Goal: Use online tool/utility: Utilize a website feature to perform a specific function

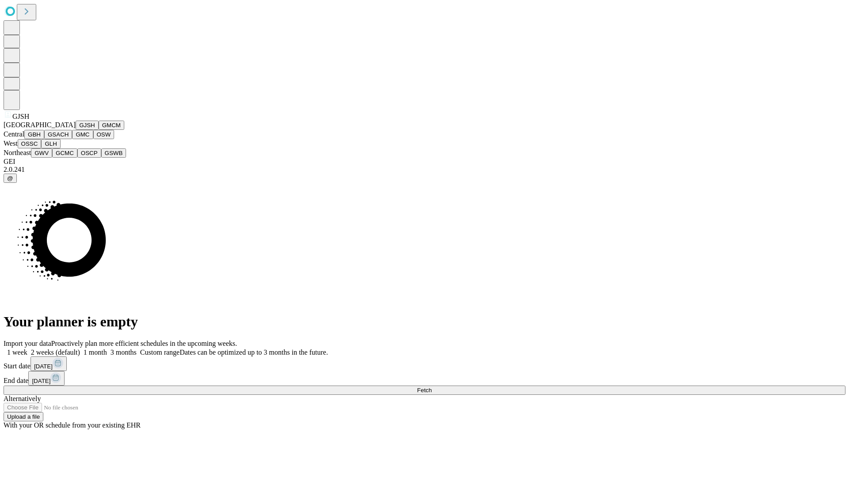
click at [76, 130] on button "GJSH" at bounding box center [87, 125] width 23 height 9
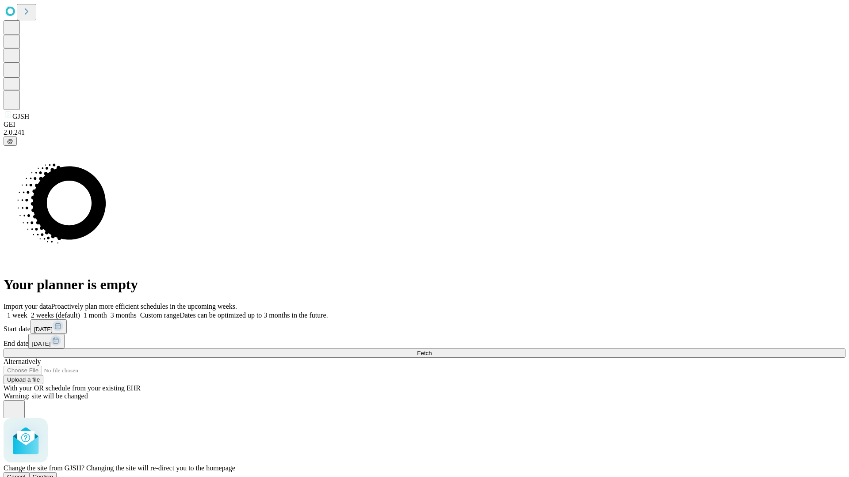
click at [53, 474] on span "Confirm" at bounding box center [43, 477] width 21 height 7
click at [107, 312] on label "1 month" at bounding box center [93, 316] width 27 height 8
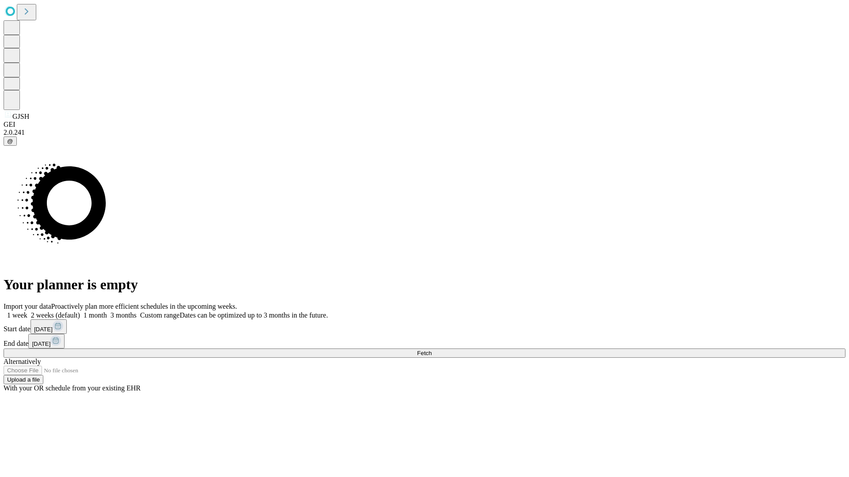
click at [432, 350] on span "Fetch" at bounding box center [424, 353] width 15 height 7
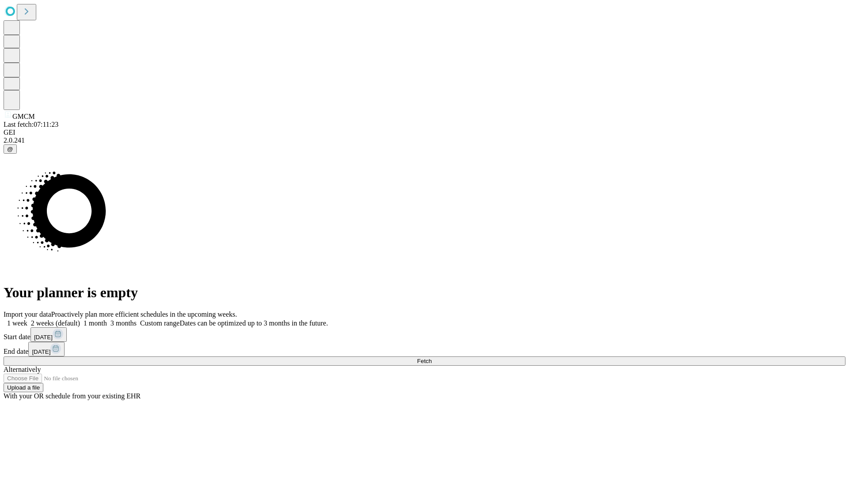
click at [107, 320] on label "1 month" at bounding box center [93, 324] width 27 height 8
click at [432, 358] on span "Fetch" at bounding box center [424, 361] width 15 height 7
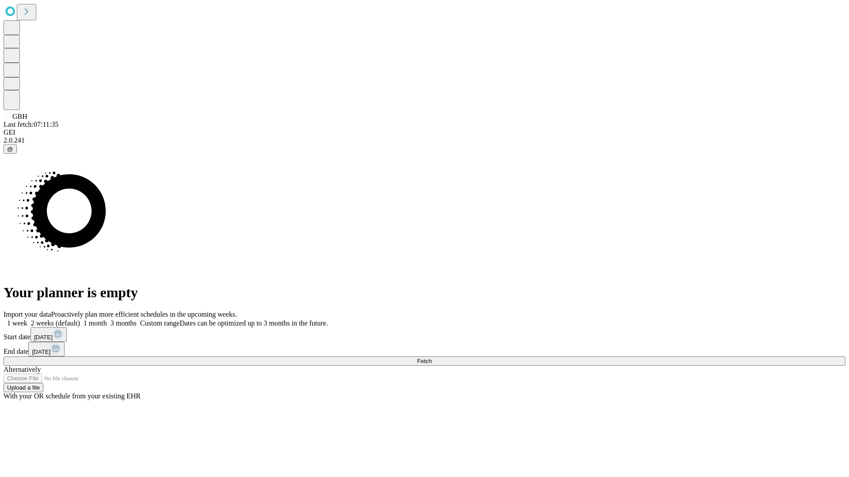
click at [107, 320] on label "1 month" at bounding box center [93, 324] width 27 height 8
click at [432, 358] on span "Fetch" at bounding box center [424, 361] width 15 height 7
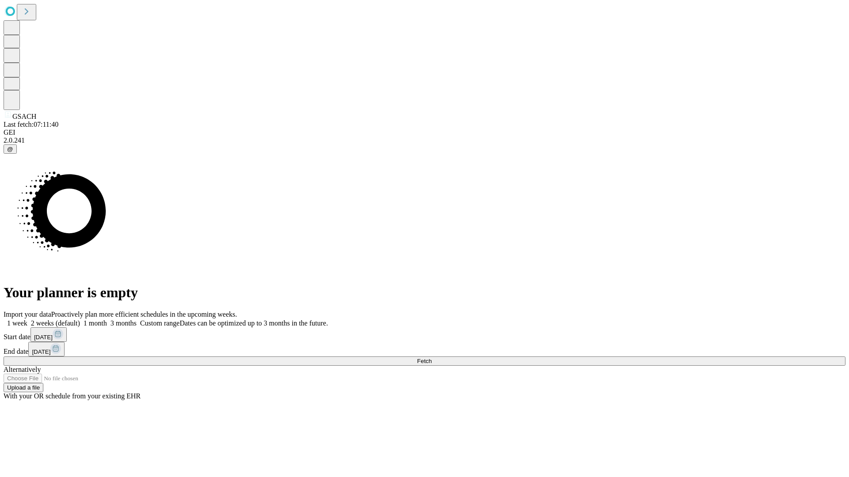
click at [107, 320] on label "1 month" at bounding box center [93, 324] width 27 height 8
click at [432, 358] on span "Fetch" at bounding box center [424, 361] width 15 height 7
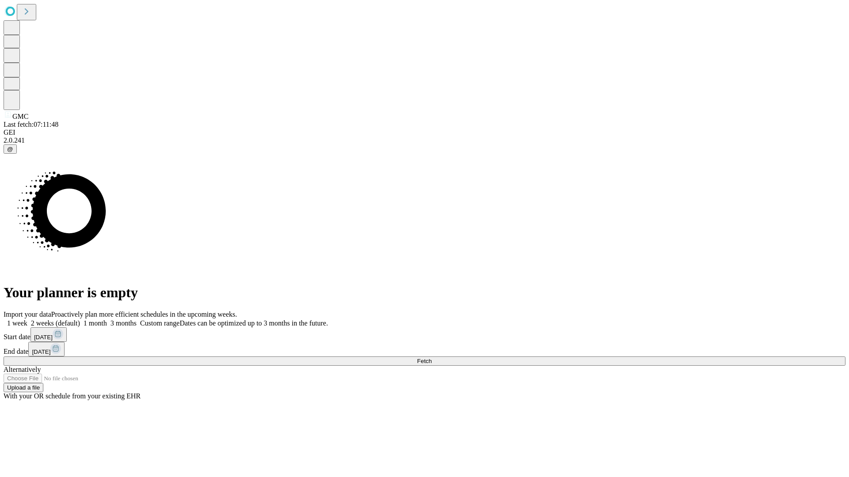
click at [107, 320] on label "1 month" at bounding box center [93, 324] width 27 height 8
click at [432, 358] on span "Fetch" at bounding box center [424, 361] width 15 height 7
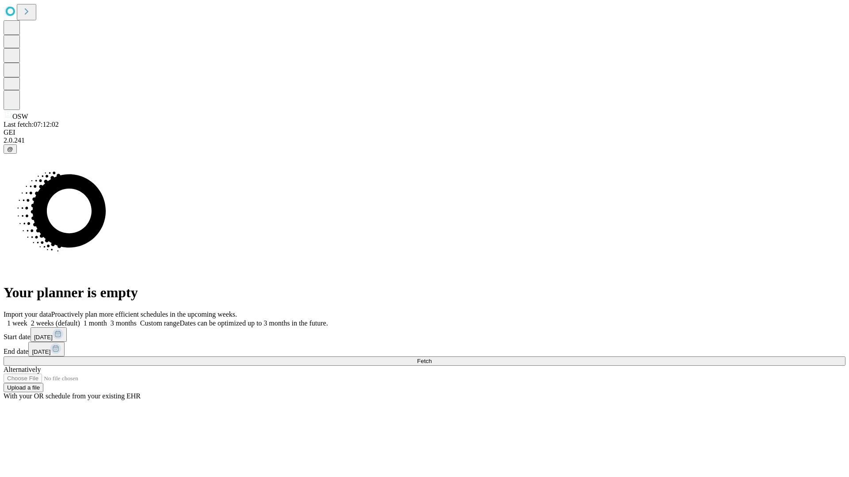
click at [107, 320] on label "1 month" at bounding box center [93, 324] width 27 height 8
click at [432, 358] on span "Fetch" at bounding box center [424, 361] width 15 height 7
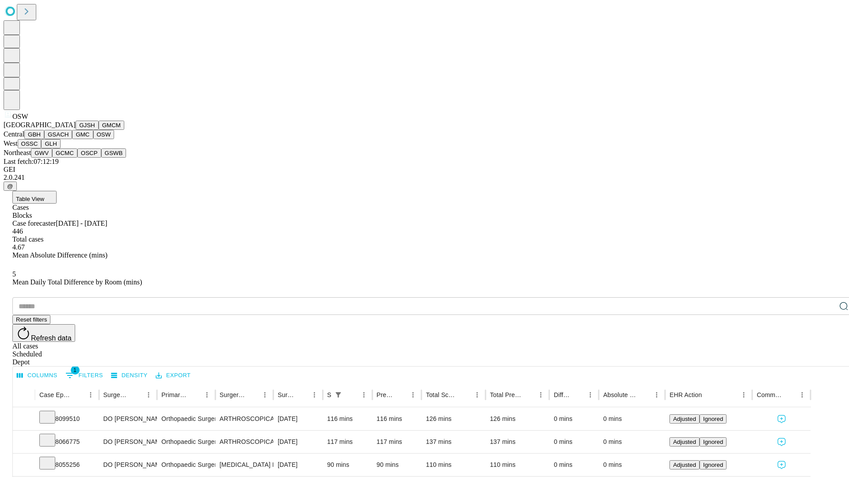
click at [42, 149] on button "OSSC" at bounding box center [30, 143] width 24 height 9
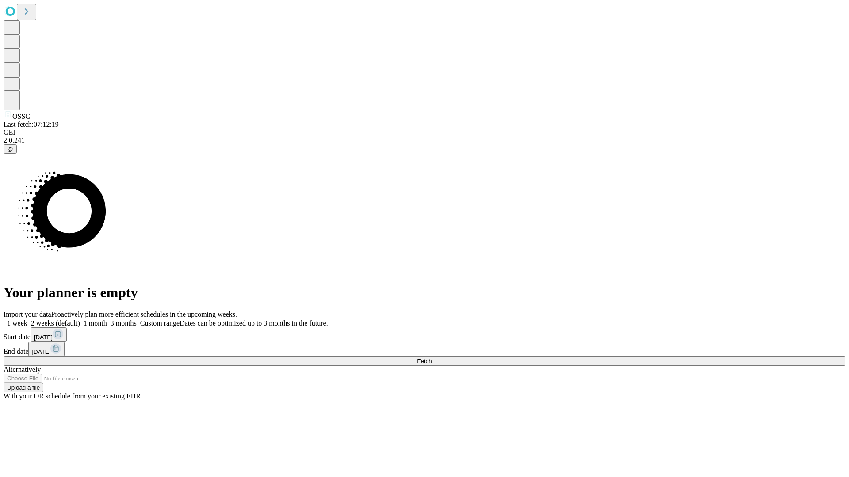
click at [107, 320] on label "1 month" at bounding box center [93, 324] width 27 height 8
click at [432, 358] on span "Fetch" at bounding box center [424, 361] width 15 height 7
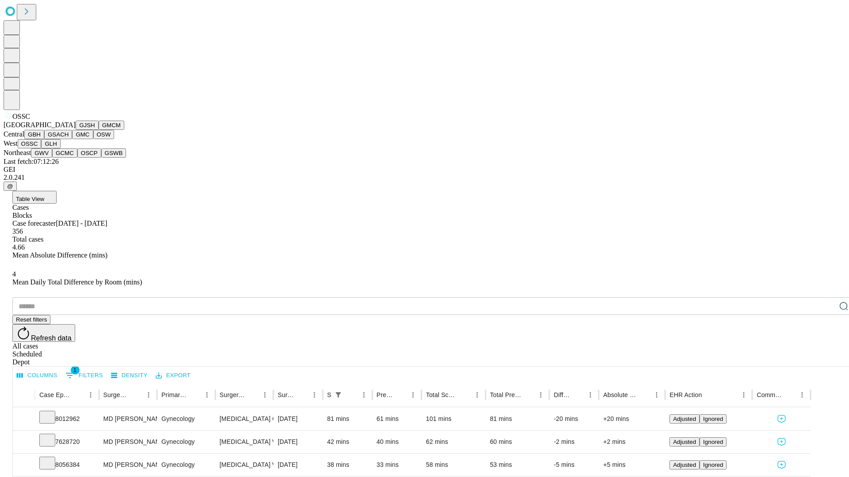
click at [60, 149] on button "GLH" at bounding box center [50, 143] width 19 height 9
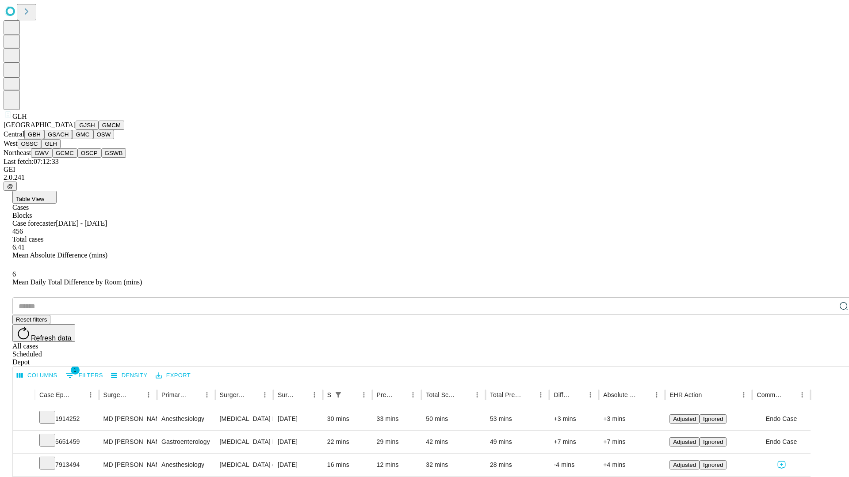
click at [52, 158] on button "GWV" at bounding box center [41, 153] width 21 height 9
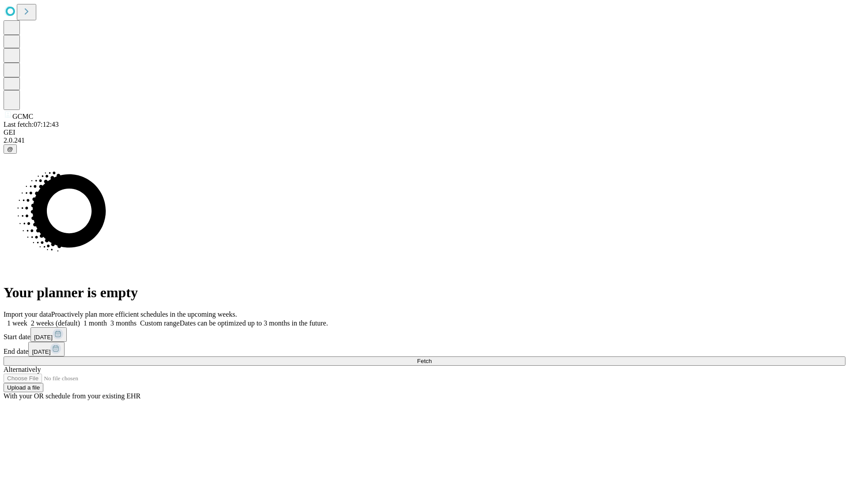
click at [107, 320] on label "1 month" at bounding box center [93, 324] width 27 height 8
click at [432, 358] on span "Fetch" at bounding box center [424, 361] width 15 height 7
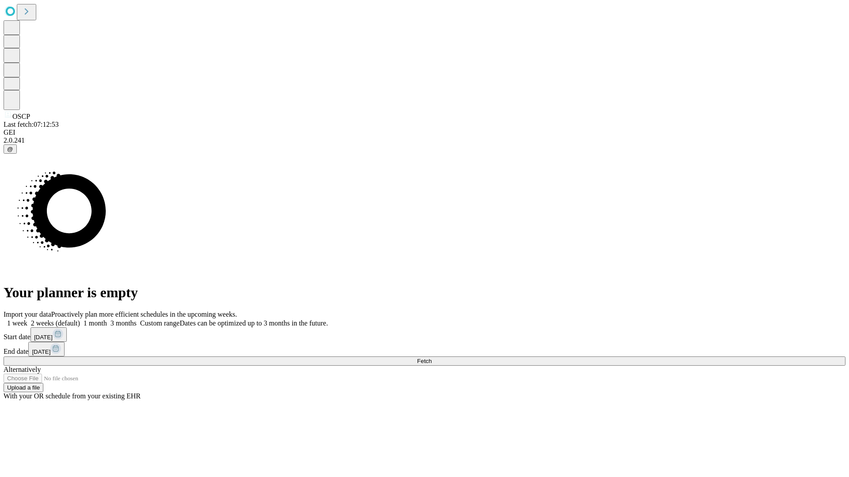
click at [107, 320] on label "1 month" at bounding box center [93, 324] width 27 height 8
click at [432, 358] on span "Fetch" at bounding box center [424, 361] width 15 height 7
